Goal: Transaction & Acquisition: Purchase product/service

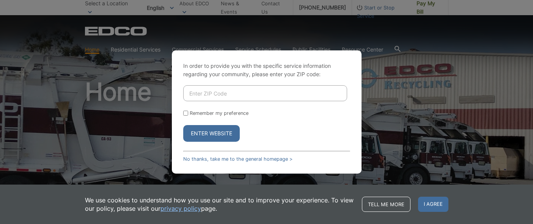
click at [223, 96] on input "Enter ZIP Code" at bounding box center [265, 93] width 164 height 16
type input "92003"
click at [183, 114] on input "Remember my preference" at bounding box center [185, 113] width 5 height 5
checkbox input "true"
click at [198, 126] on button "Enter Website" at bounding box center [211, 133] width 56 height 17
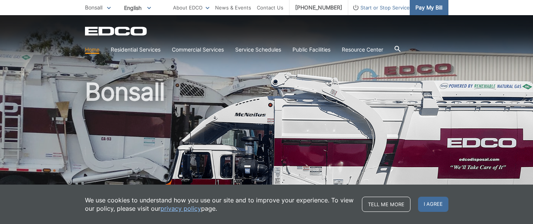
click at [433, 8] on span "Pay My Bill" at bounding box center [428, 7] width 27 height 8
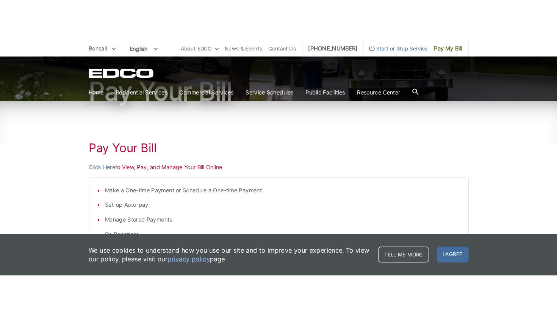
scroll to position [75, 0]
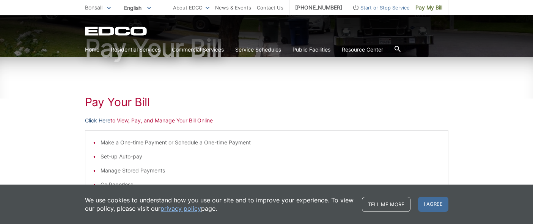
click at [96, 118] on link "Click Here" at bounding box center [97, 120] width 25 height 8
